Goal: Task Accomplishment & Management: Manage account settings

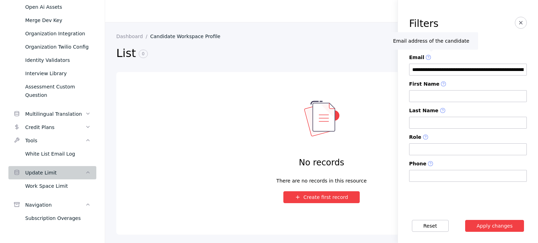
scroll to position [712, 0]
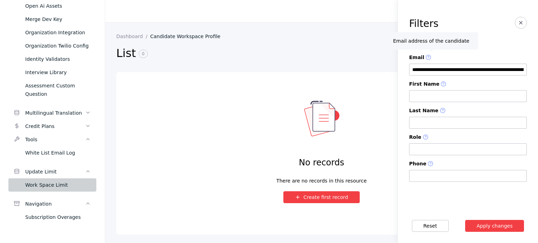
click at [42, 186] on div "Work Space Limit" at bounding box center [57, 185] width 65 height 8
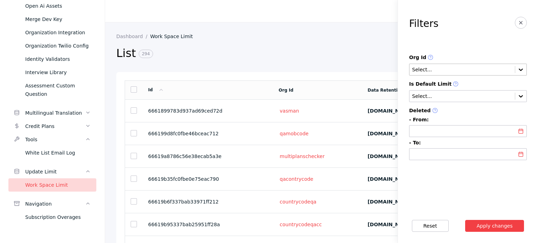
click at [444, 71] on input "text" at bounding box center [461, 70] width 101 height 6
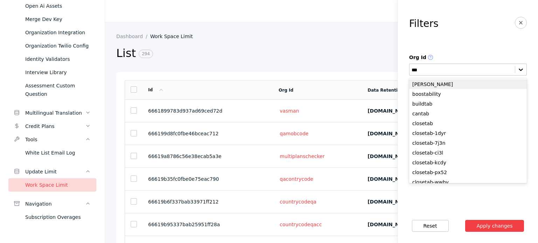
type input "****"
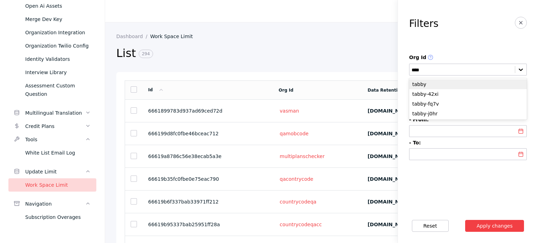
click at [435, 86] on div "tabby" at bounding box center [468, 84] width 118 height 10
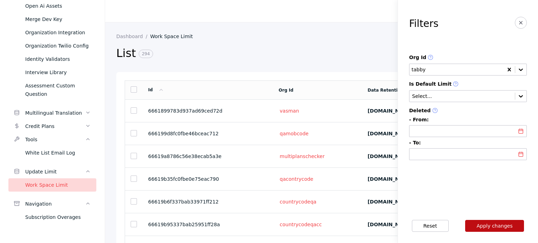
click at [482, 221] on button "Apply changes" at bounding box center [494, 226] width 59 height 12
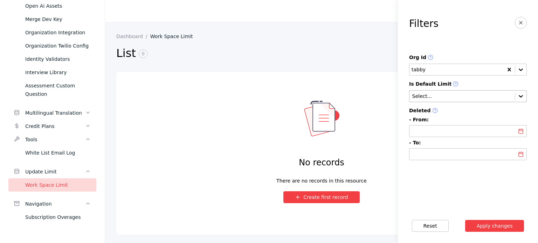
click at [444, 97] on input "text" at bounding box center [461, 97] width 101 height 6
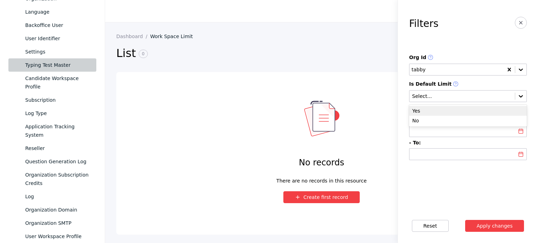
scroll to position [327, 0]
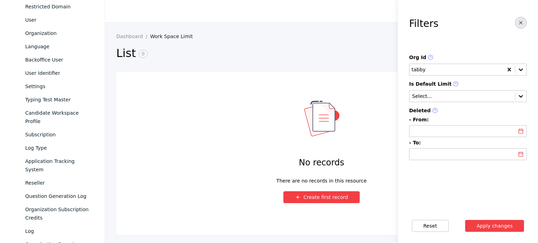
click at [519, 23] on icon "button" at bounding box center [521, 23] width 6 height 6
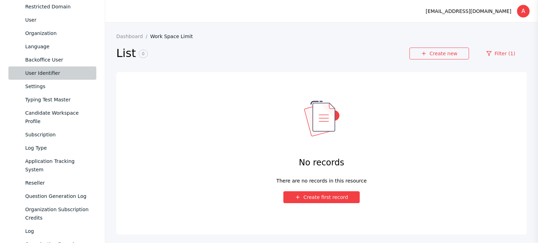
click at [51, 77] on div "User Identifier" at bounding box center [57, 73] width 65 height 8
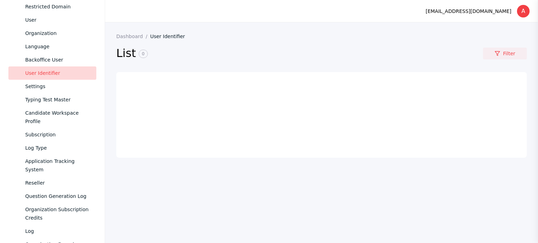
click at [506, 54] on link "Filter" at bounding box center [505, 54] width 44 height 12
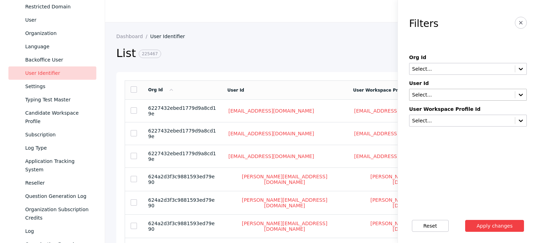
click at [446, 94] on input "text" at bounding box center [461, 95] width 101 height 6
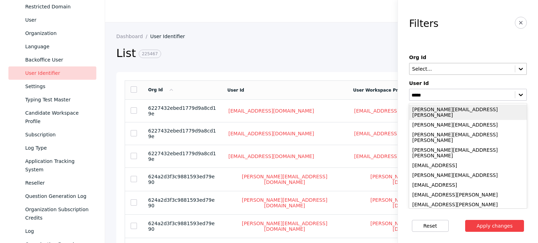
type input "*****"
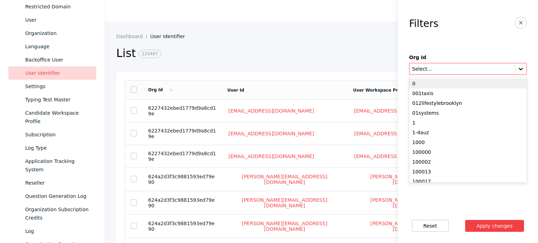
click at [433, 74] on div "Select..." at bounding box center [468, 69] width 118 height 12
click at [433, 69] on input "text" at bounding box center [461, 70] width 101 height 6
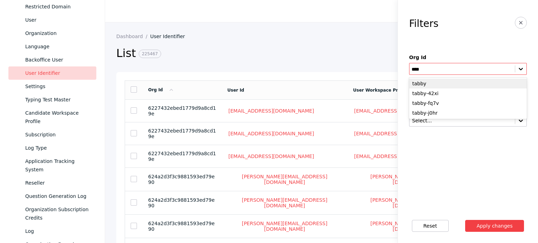
type input "*****"
click at [433, 83] on div "tabby" at bounding box center [468, 84] width 118 height 10
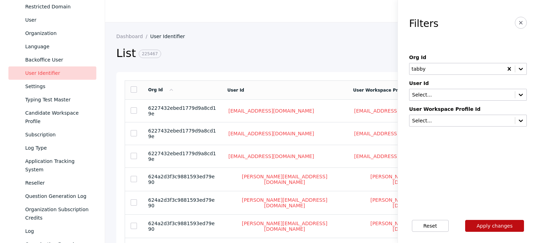
click at [489, 229] on button "Apply changes" at bounding box center [494, 226] width 59 height 12
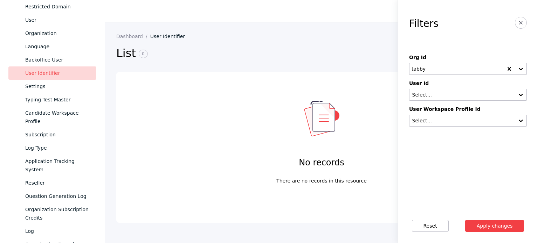
click at [27, 71] on div "User Identifier" at bounding box center [57, 73] width 65 height 8
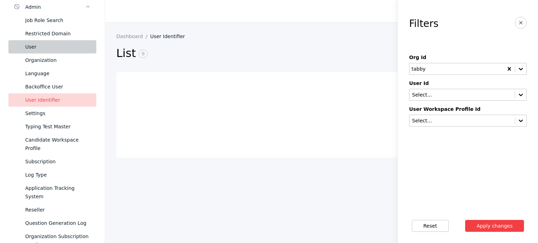
scroll to position [257, 0]
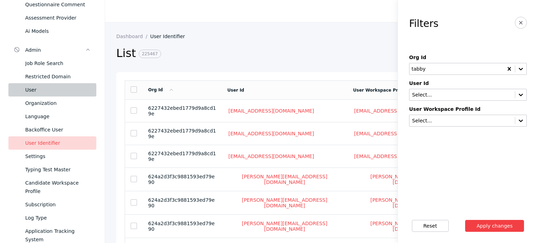
click at [47, 94] on link "User" at bounding box center [52, 89] width 88 height 13
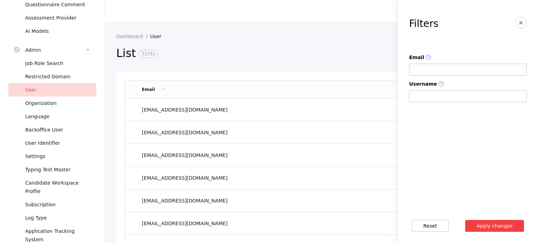
click at [52, 88] on div "User" at bounding box center [57, 90] width 65 height 8
click at [524, 18] on section "Filters" at bounding box center [468, 27] width 118 height 21
drag, startPoint x: 522, startPoint y: 21, endPoint x: 451, endPoint y: 77, distance: 90.5
click at [522, 21] on icon "button" at bounding box center [521, 23] width 6 height 6
